Goal: Task Accomplishment & Management: Manage account settings

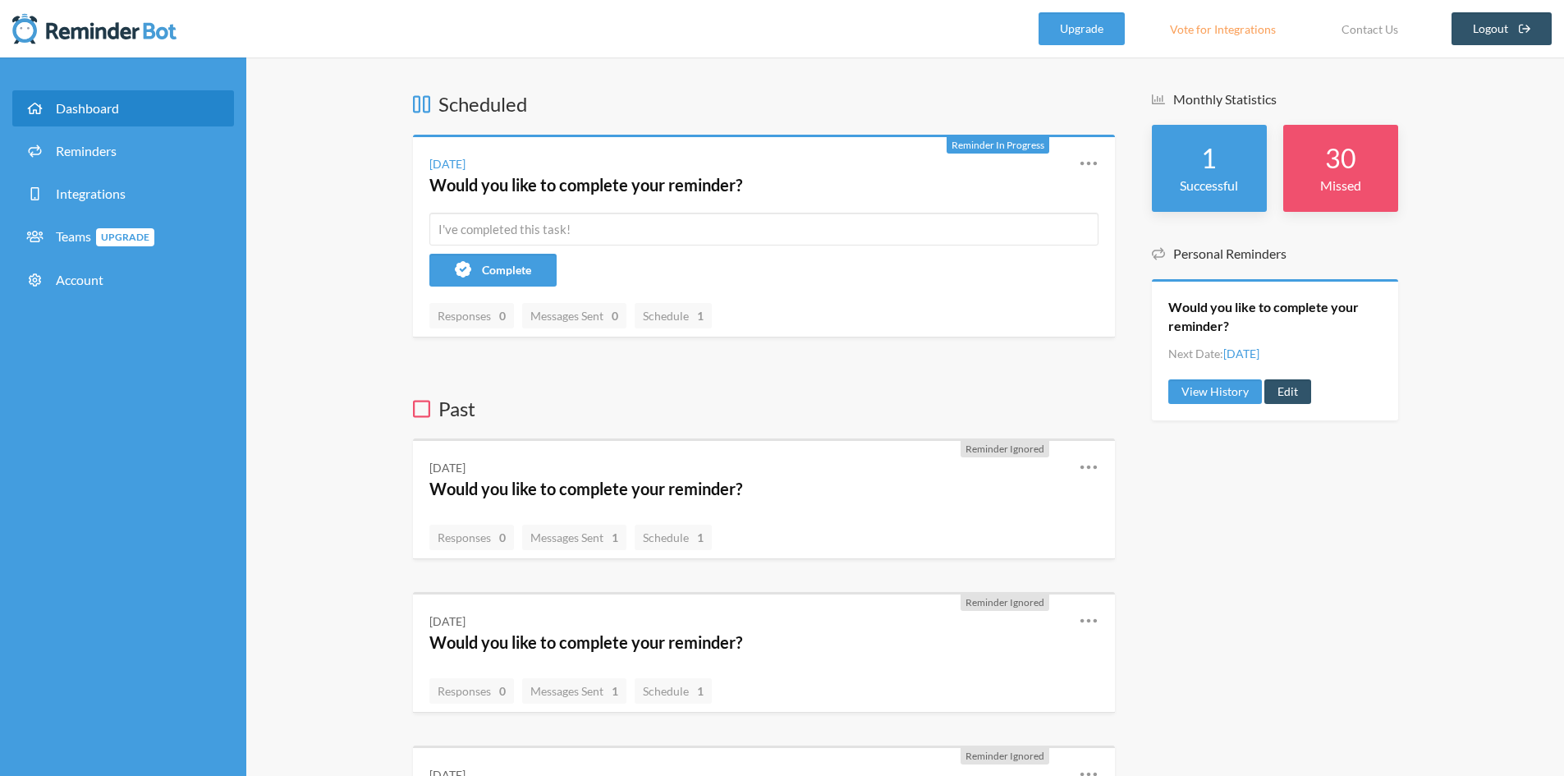
click at [155, 199] on link "Integrations" at bounding box center [123, 194] width 222 height 36
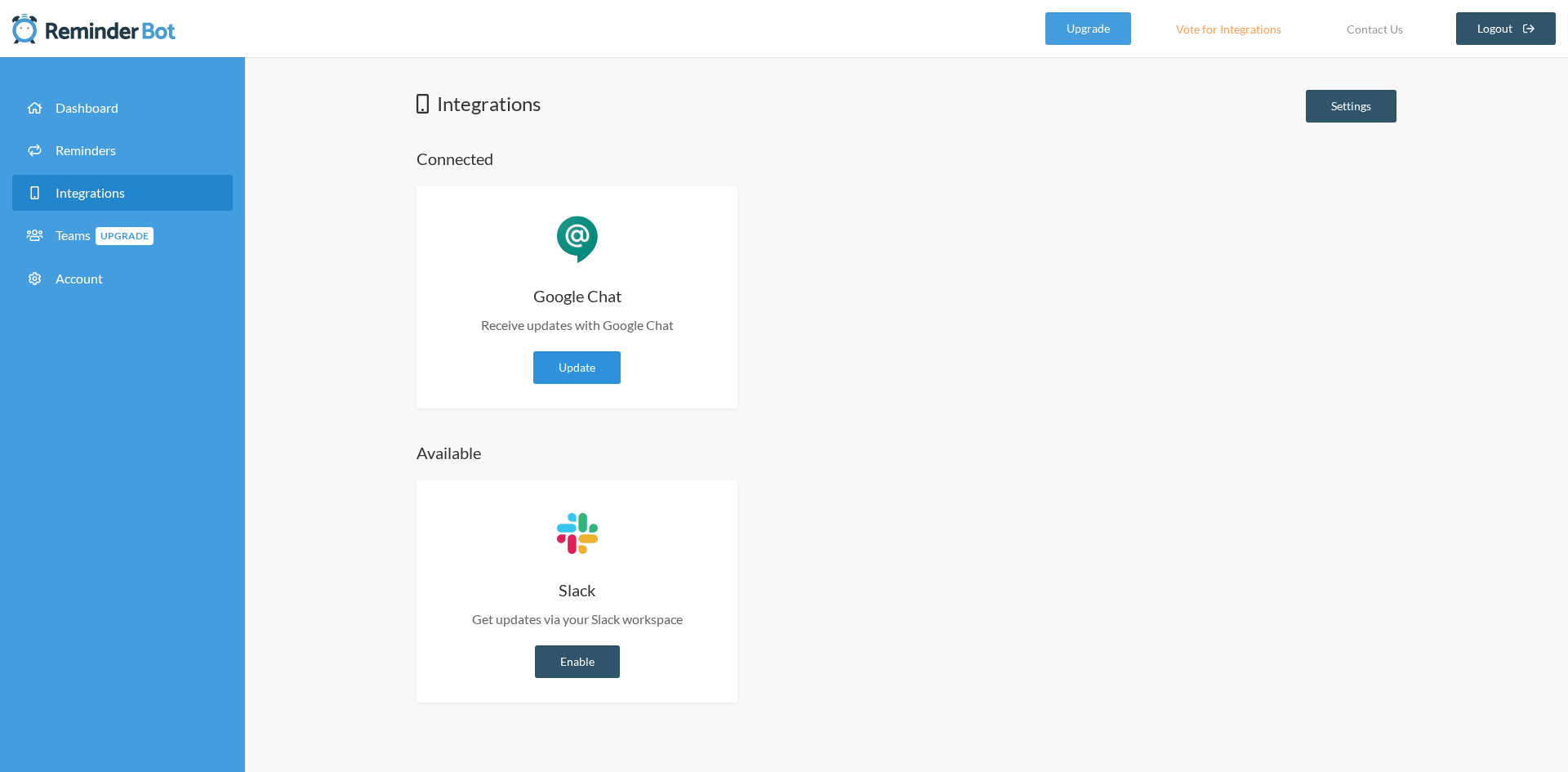
click at [553, 369] on link "Update" at bounding box center [577, 367] width 88 height 33
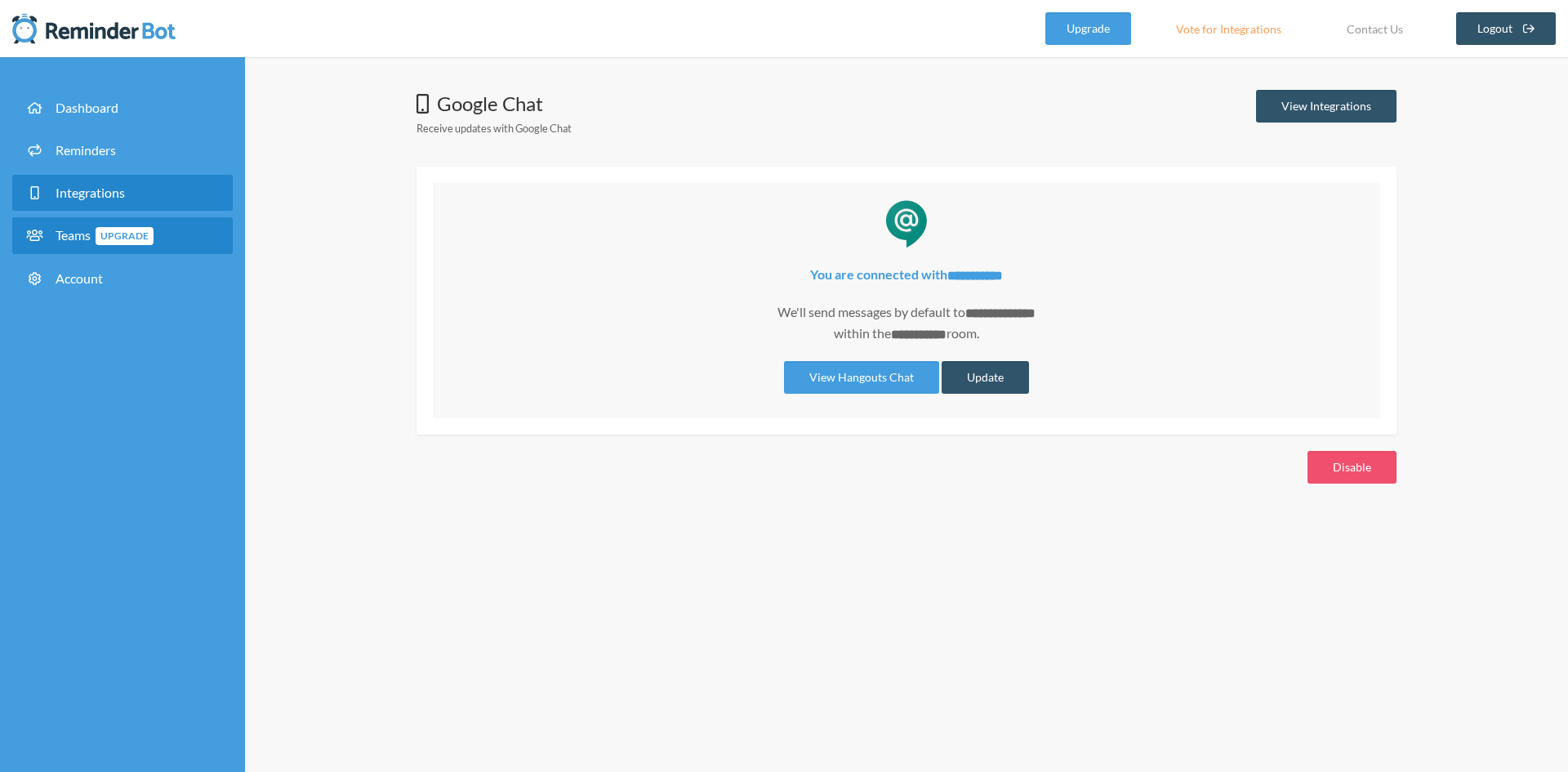
click at [103, 244] on span "Upgrade" at bounding box center [124, 236] width 58 height 18
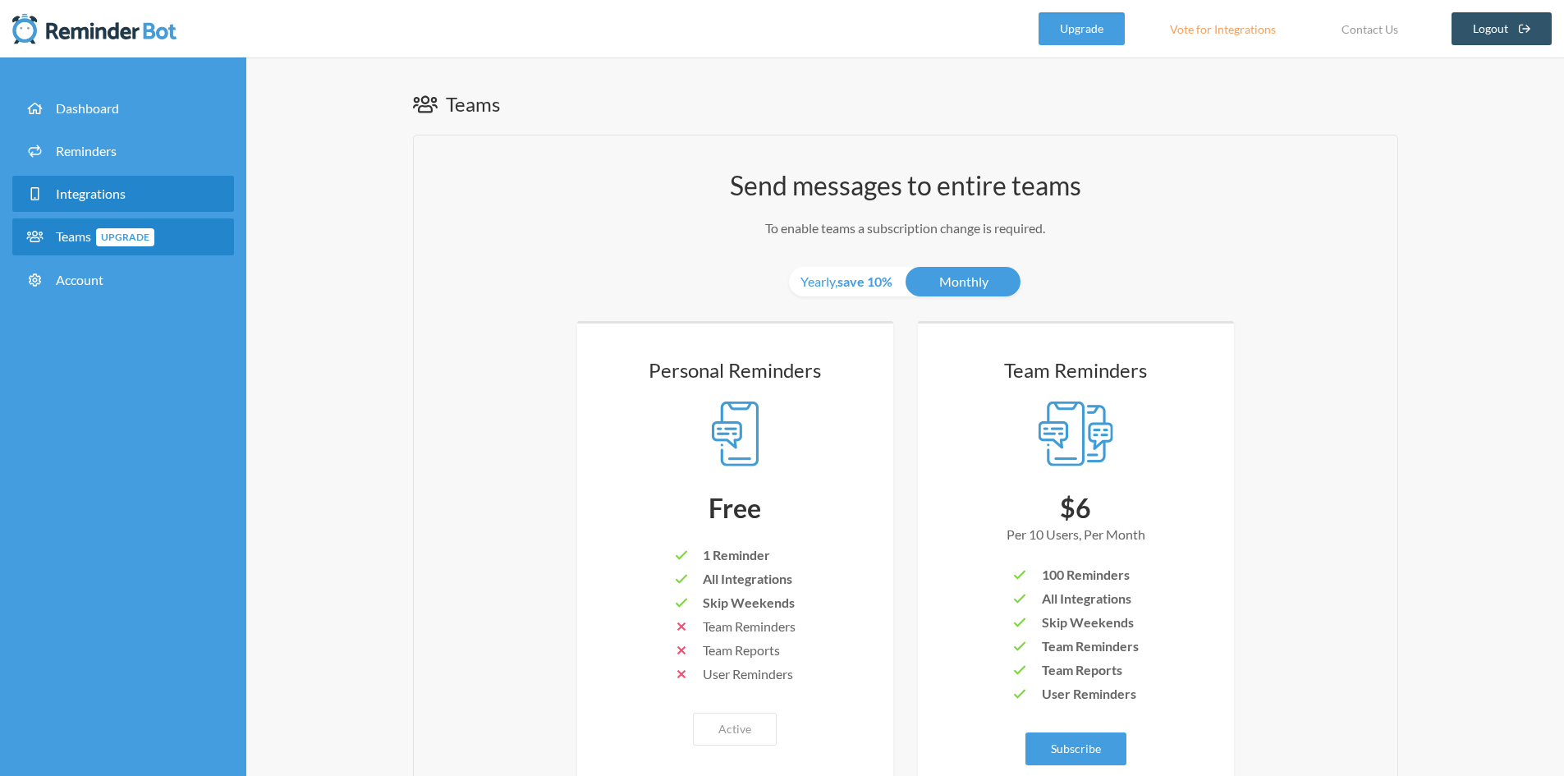
click at [112, 203] on link "Integrations" at bounding box center [123, 194] width 222 height 36
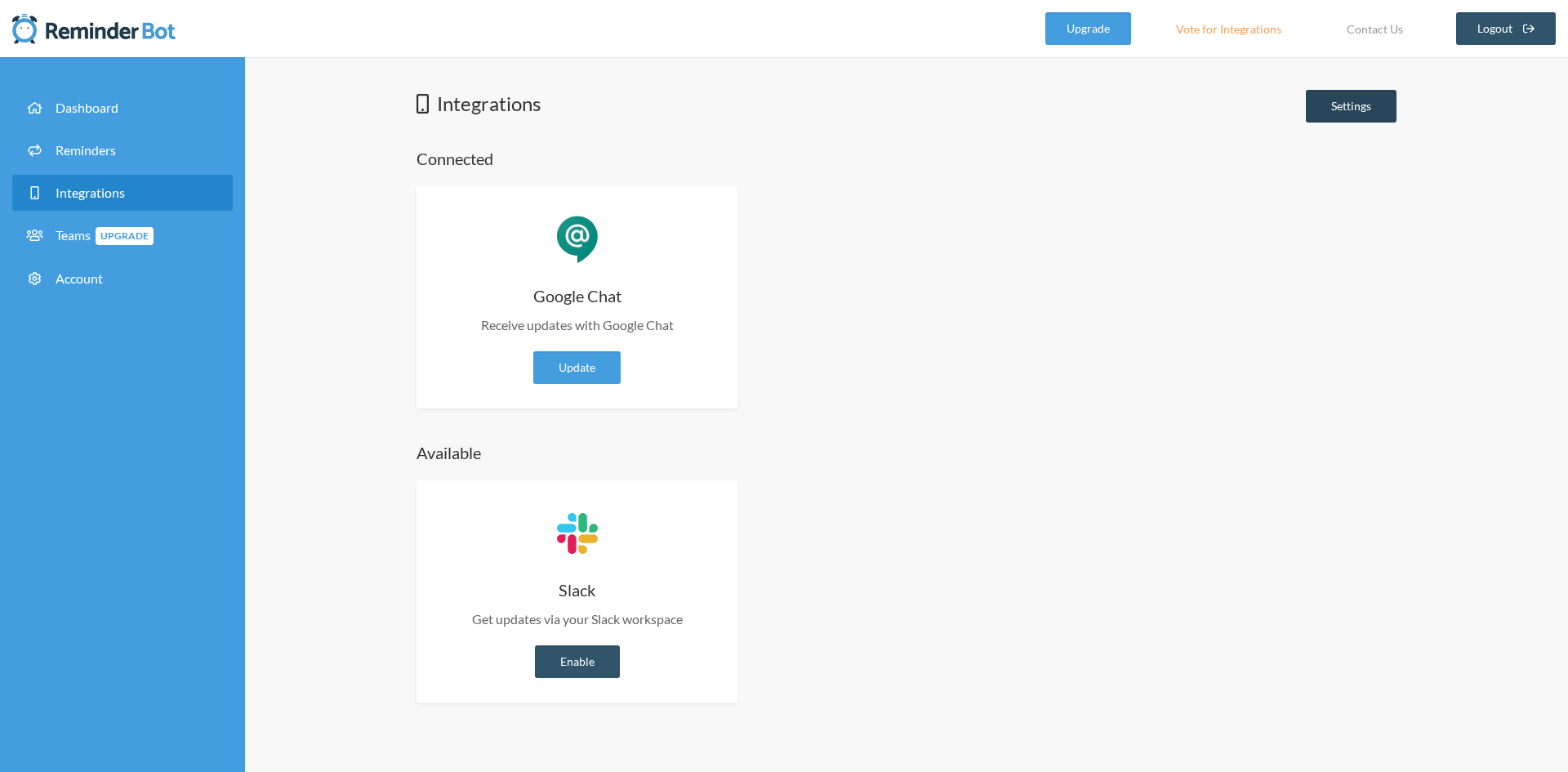
click at [1323, 107] on link "Settings" at bounding box center [1351, 105] width 91 height 33
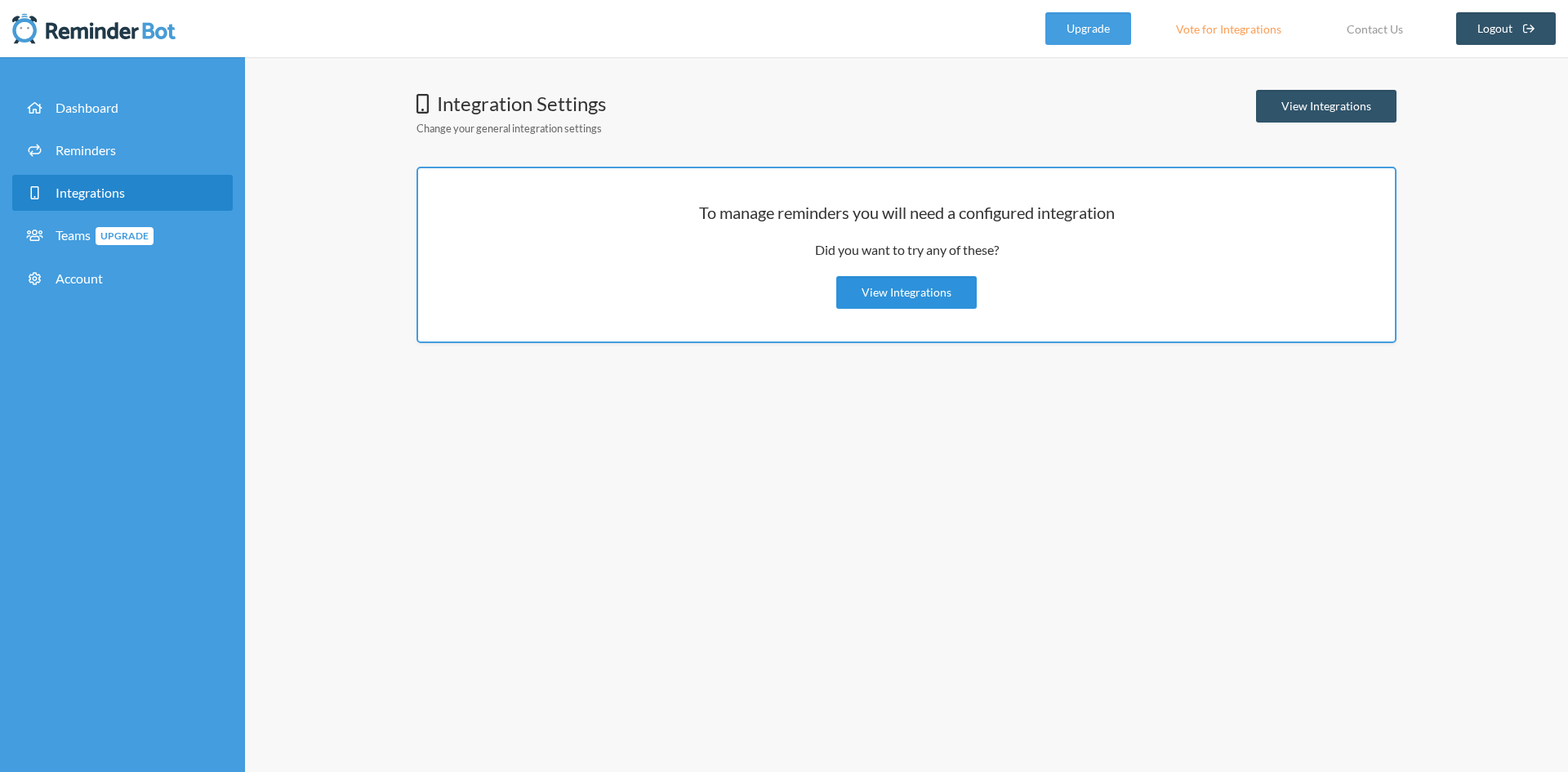
click at [946, 296] on link "View Integrations" at bounding box center [906, 291] width 140 height 33
